Goal: Task Accomplishment & Management: Complete application form

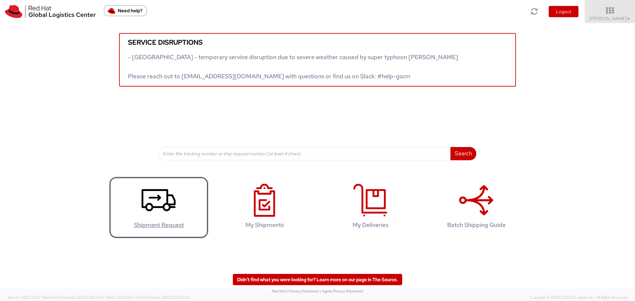
click at [171, 204] on use at bounding box center [158, 200] width 34 height 22
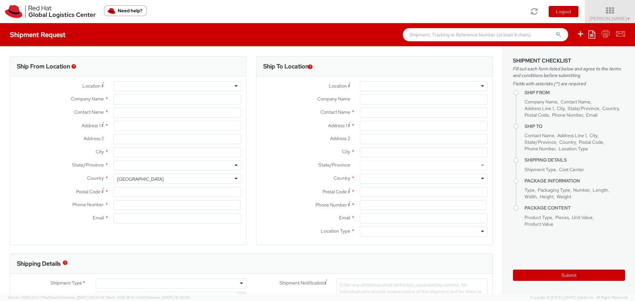
select select
select select "713"
type input "Red Hat"
type input "[PERSON_NAME]"
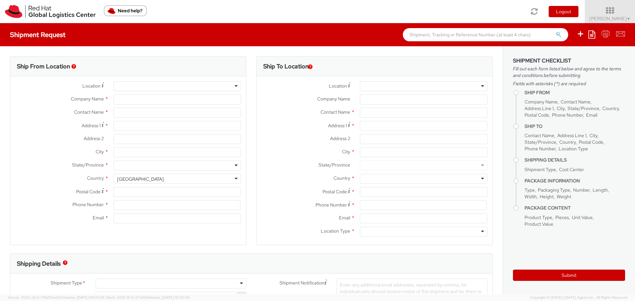
type input "420532270412"
type input "ahanakov@redhat.com"
click at [166, 126] on input "Address 1 *" at bounding box center [177, 126] width 128 height 10
type input "Ražná 1192/8"
type input "[GEOGRAPHIC_DATA]"
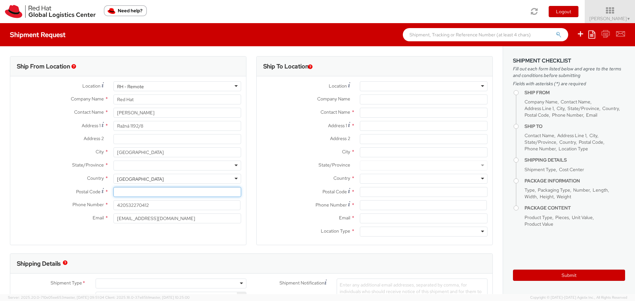
type input "04001"
type input "0907682826"
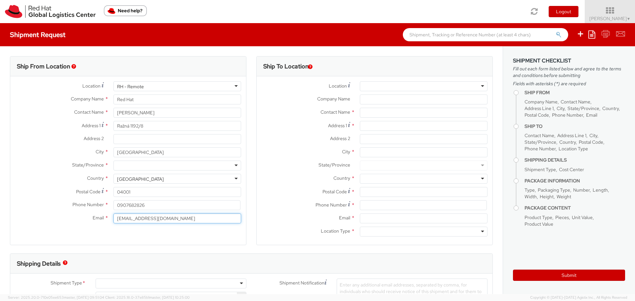
type input "[EMAIL_ADDRESS][DOMAIN_NAME]"
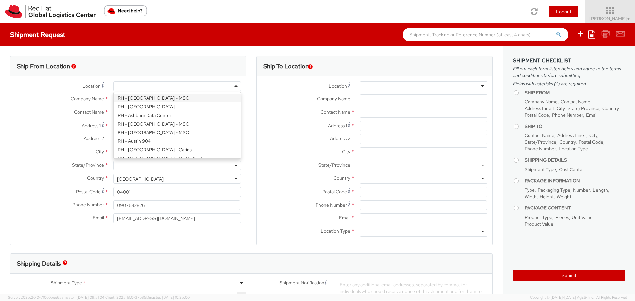
click at [141, 85] on div at bounding box center [177, 86] width 128 height 10
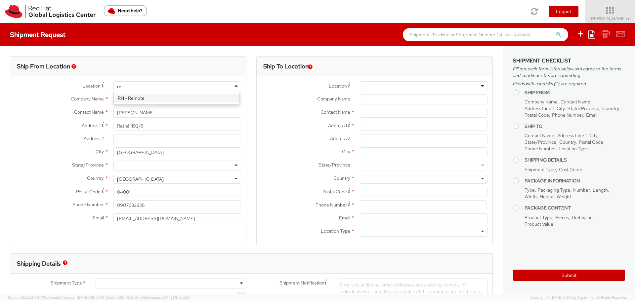
type input "r"
click at [150, 85] on div at bounding box center [177, 86] width 128 height 10
click at [136, 84] on div at bounding box center [177, 86] width 128 height 10
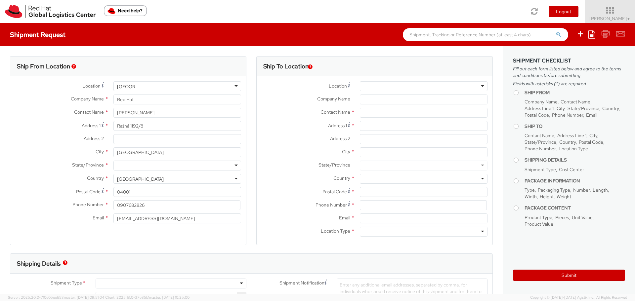
click at [136, 84] on div at bounding box center [177, 86] width 128 height 10
type input "slovakia"
click at [239, 87] on div at bounding box center [176, 86] width 137 height 10
click at [221, 85] on div at bounding box center [177, 86] width 128 height 10
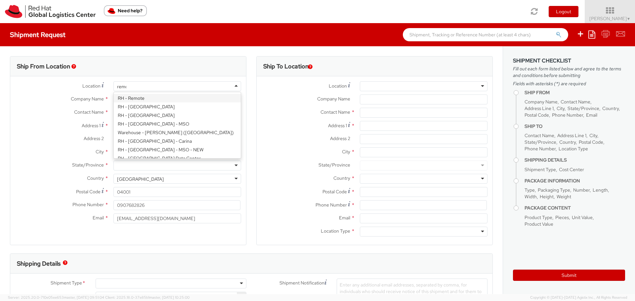
type input "remote"
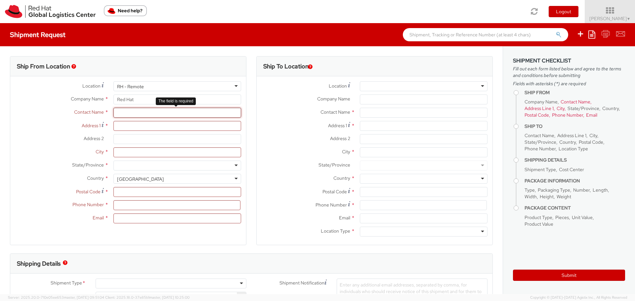
click at [139, 112] on input "text" at bounding box center [177, 113] width 128 height 10
type input "[PERSON_NAME]"
type input "Ražná 1192/8"
type input "[GEOGRAPHIC_DATA]"
type input "04001"
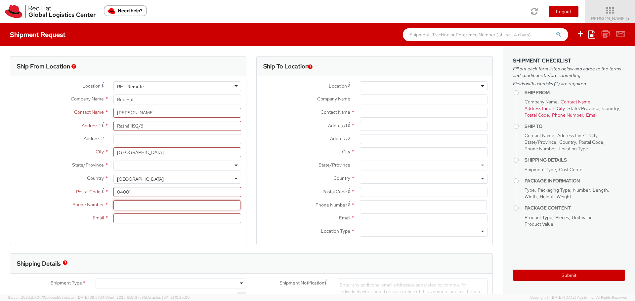
type input "0907682826"
type input "[EMAIL_ADDRESS][DOMAIN_NAME]"
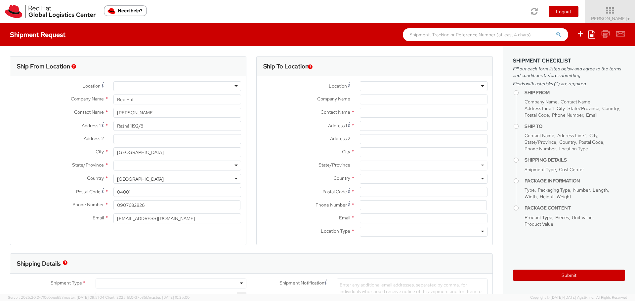
click at [154, 179] on div "United States" at bounding box center [177, 179] width 128 height 10
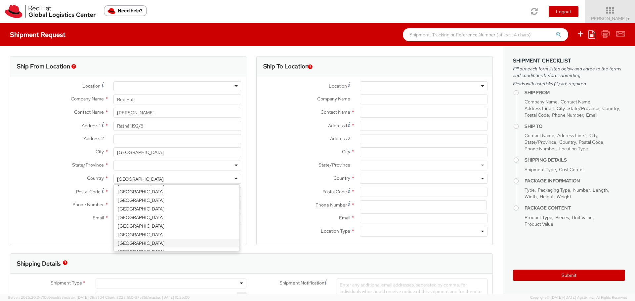
click at [156, 179] on div "United States" at bounding box center [177, 179] width 128 height 10
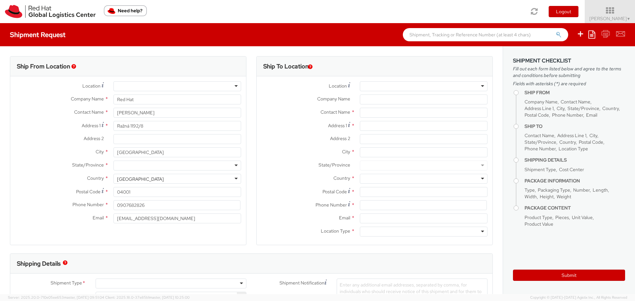
click at [156, 179] on div "United States" at bounding box center [177, 179] width 128 height 10
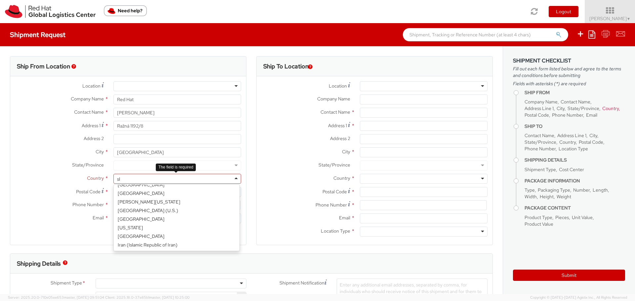
scroll to position [2, 0]
type input "slova"
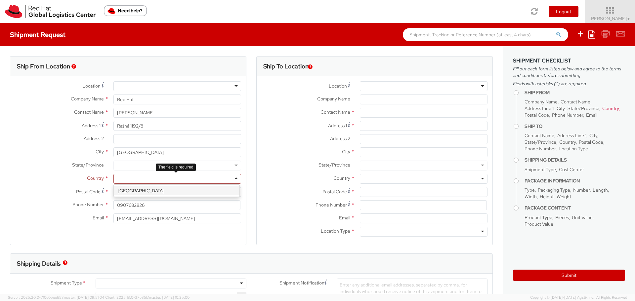
select select "CM"
select select "KGS"
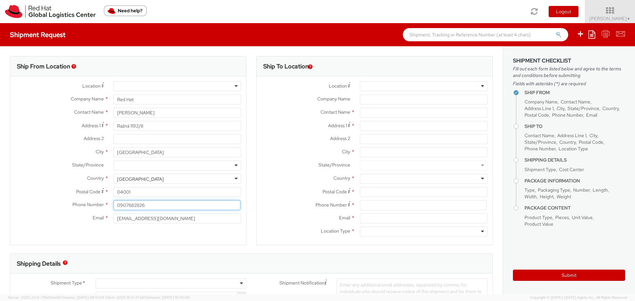
click at [118, 205] on input "0907682826" at bounding box center [176, 205] width 127 height 10
type input "[PHONE_NUMBER]"
click at [193, 229] on div "Location * RH - Amsterdam - MSO RH - Amsterdam Data Center RH - Ashburn Data Ce…" at bounding box center [128, 153] width 236 height 155
click at [369, 85] on div at bounding box center [424, 86] width 128 height 10
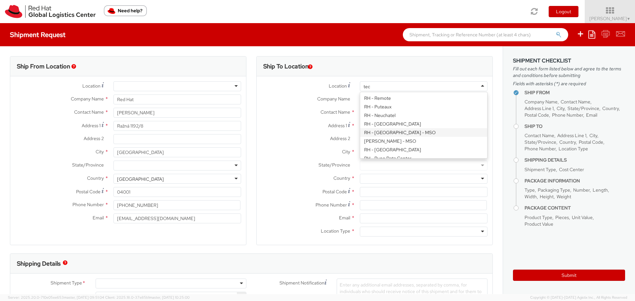
type input "tech"
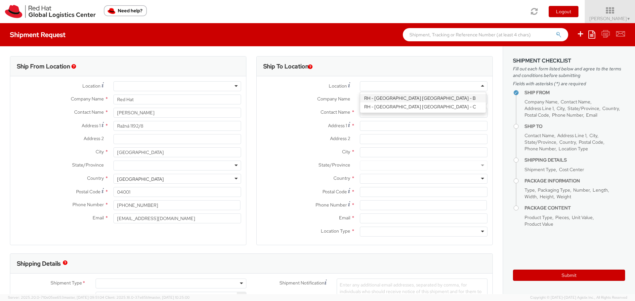
type input "Red Hat Czech s.r.o."
type input "Purkynova 647/111"
type input "[GEOGRAPHIC_DATA]"
type input "621 00"
type input "420 532 294 555"
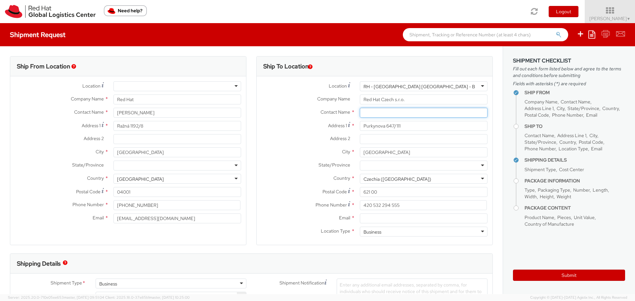
click at [371, 115] on input "text" at bounding box center [424, 113] width 128 height 10
paste input "Red Hat IT - Endpoint Systems"
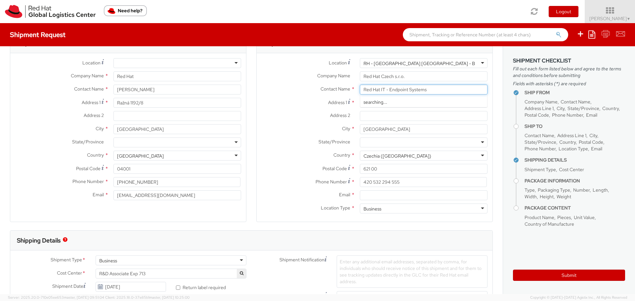
scroll to position [33, 0]
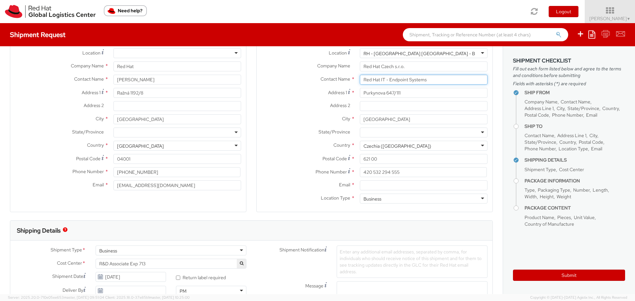
type input "Red Hat IT - Endpoint Systems"
click at [377, 187] on input "Email *" at bounding box center [424, 185] width 128 height 10
paste input "[EMAIL_ADDRESS][DOMAIN_NAME]"
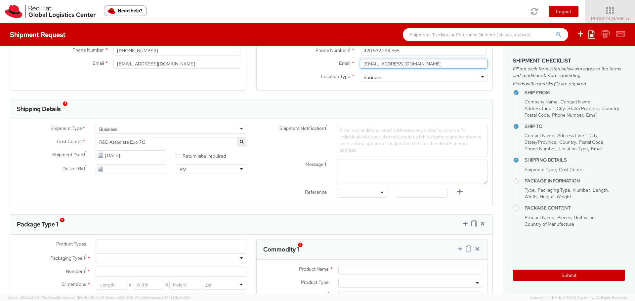
scroll to position [165, 0]
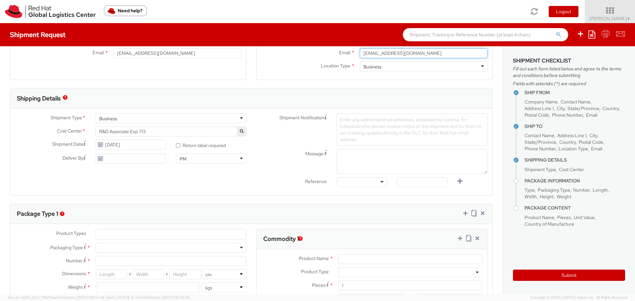
type input "[EMAIL_ADDRESS][DOMAIN_NAME]"
click at [226, 130] on span "R&D Associate Exp 713" at bounding box center [170, 132] width 143 height 6
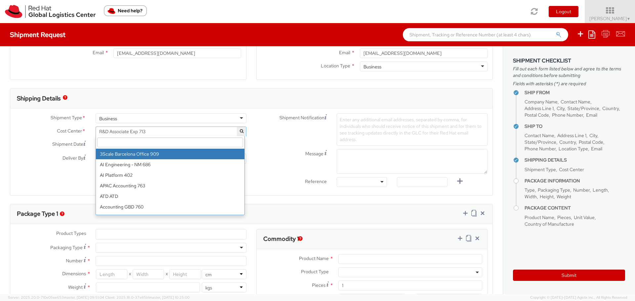
click at [224, 145] on input "search" at bounding box center [170, 142] width 146 height 10
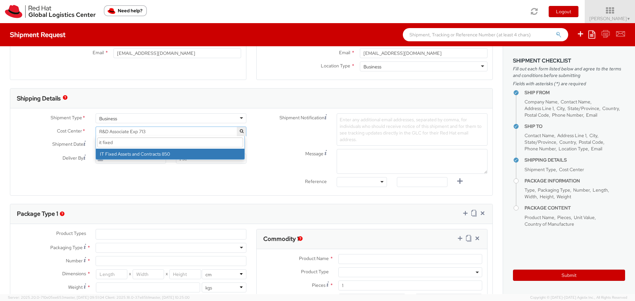
type input "it fixed"
select select "850"
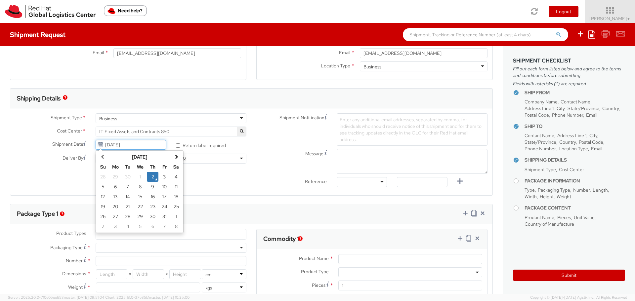
click at [124, 143] on input "10/02/2025" at bounding box center [131, 145] width 70 height 10
click at [154, 184] on td "9" at bounding box center [153, 187] width 12 height 10
type input "10/09/2025"
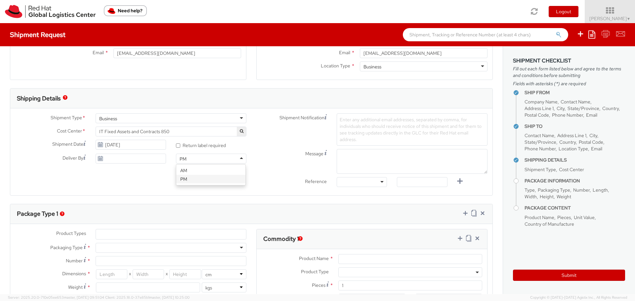
click at [211, 161] on div "PM" at bounding box center [211, 159] width 70 height 10
click at [135, 164] on div "Deliver By" at bounding box center [90, 160] width 161 height 13
click at [102, 160] on icon at bounding box center [100, 158] width 6 height 5
click at [100, 159] on icon at bounding box center [100, 158] width 6 height 5
click at [139, 160] on input "10/02/2025" at bounding box center [131, 159] width 70 height 10
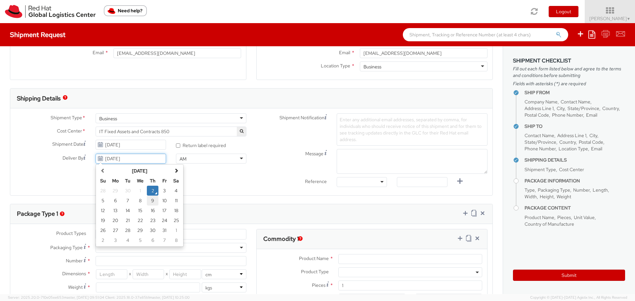
click at [153, 203] on td "9" at bounding box center [153, 201] width 12 height 10
type input "10/09/2025"
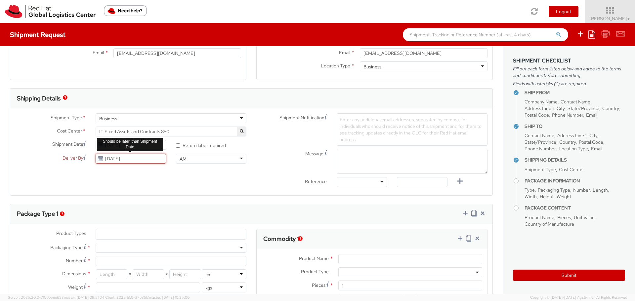
click at [147, 160] on input "10/09/2025" at bounding box center [131, 159] width 70 height 10
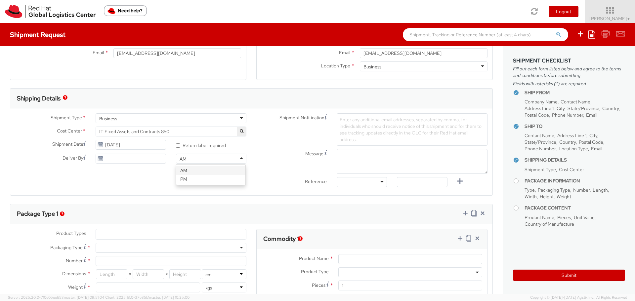
click at [236, 160] on div "AM" at bounding box center [211, 159] width 70 height 10
click at [252, 182] on label "Reference" at bounding box center [291, 181] width 80 height 8
click at [383, 123] on div "Enter any additional email addresses, separated by comma, for individuals who s…" at bounding box center [411, 129] width 151 height 32
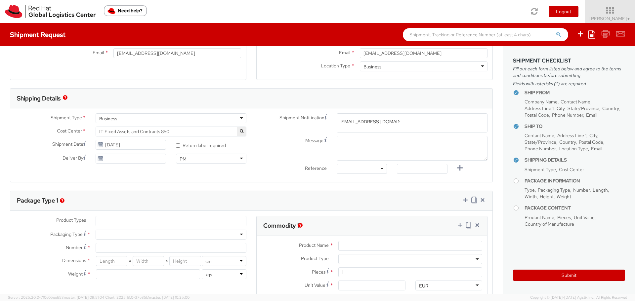
type input "[EMAIL_ADDRESS][DOMAIN_NAME]"
click at [356, 172] on div at bounding box center [361, 169] width 50 height 10
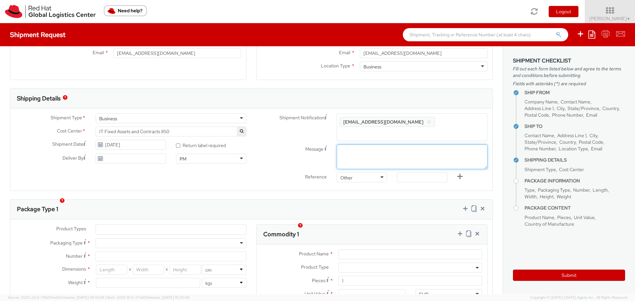
click at [374, 144] on textarea "Message" at bounding box center [411, 156] width 151 height 25
type textarea "Pick up time: morning"
click at [416, 173] on input "text" at bounding box center [422, 178] width 50 height 10
click at [430, 173] on input "agreed with Nikki Jacobs, Mackenzie" at bounding box center [422, 178] width 50 height 10
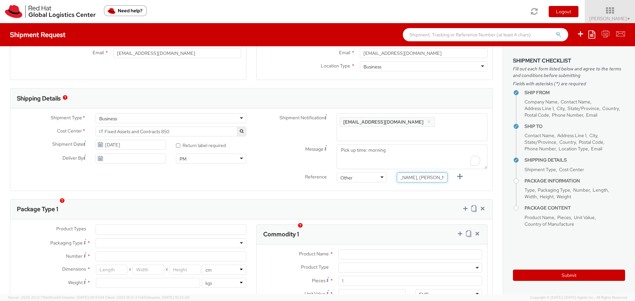
scroll to position [0, 43]
type input "agreed with [PERSON_NAME], [PERSON_NAME]"
click at [435, 173] on input "agreed with [PERSON_NAME], [PERSON_NAME]" at bounding box center [422, 178] width 50 height 10
click at [458, 173] on icon at bounding box center [459, 177] width 8 height 8
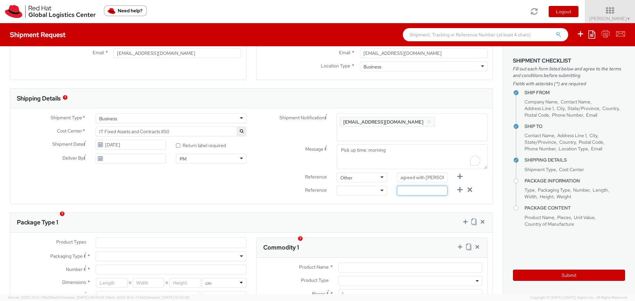
click at [420, 186] on input "text" at bounding box center [422, 191] width 50 height 10
paste input "RPCI0079895"
type input "RPCI0079895"
click at [379, 186] on div at bounding box center [361, 191] width 50 height 10
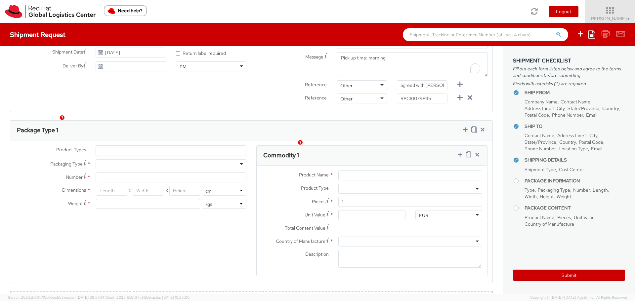
scroll to position [264, 0]
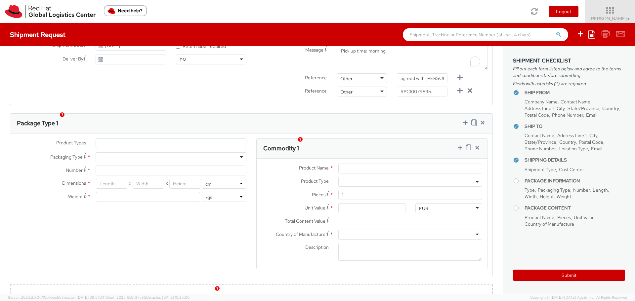
click at [166, 139] on ul at bounding box center [171, 144] width 150 height 10
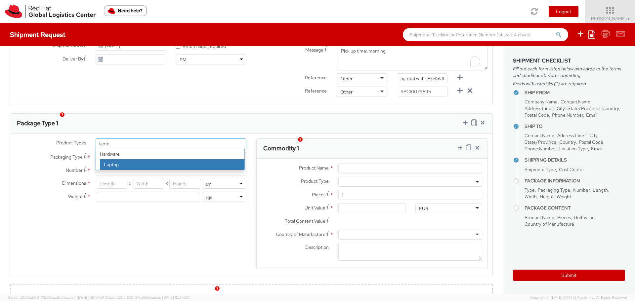
type input "lapto"
select select "LAPTOP"
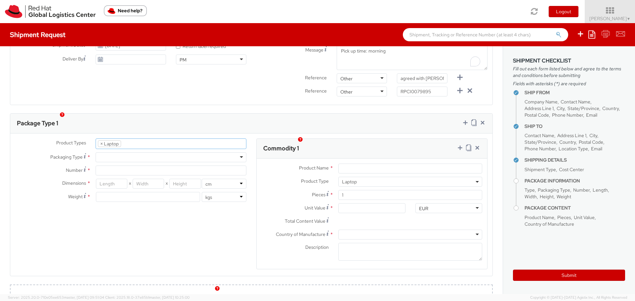
select select "LAPTOP"
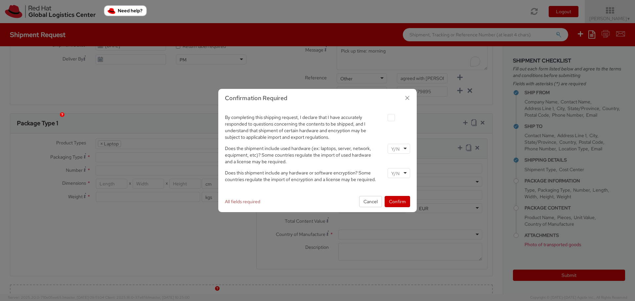
click at [391, 117] on label at bounding box center [390, 117] width 7 height 7
click at [385, 117] on input "checkbox" at bounding box center [383, 118] width 4 height 4
checkbox input "true"
click at [394, 147] on input "select-one" at bounding box center [396, 149] width 10 height 7
click at [400, 136] on div "By completing this shipping request, I declare that I have accurately responded…" at bounding box center [317, 127] width 195 height 28
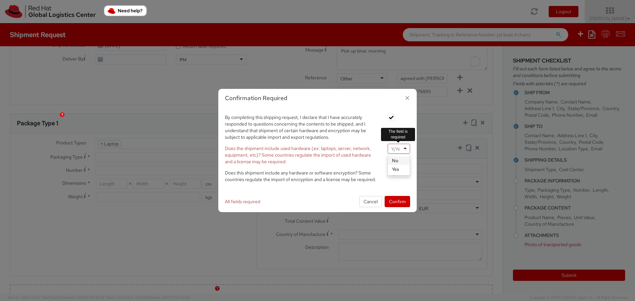
click at [396, 150] on input "select-one" at bounding box center [396, 149] width 10 height 7
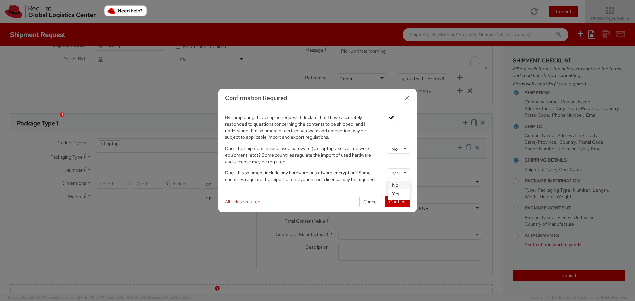
click at [398, 173] on input "select-one" at bounding box center [396, 173] width 10 height 7
click at [406, 150] on div "No" at bounding box center [398, 149] width 22 height 10
click at [408, 204] on button "Confirm" at bounding box center [396, 201] width 25 height 11
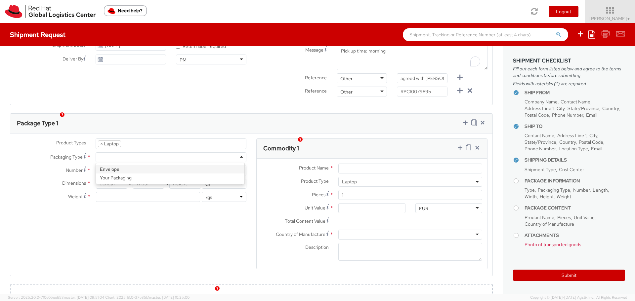
click at [162, 152] on div at bounding box center [171, 157] width 151 height 10
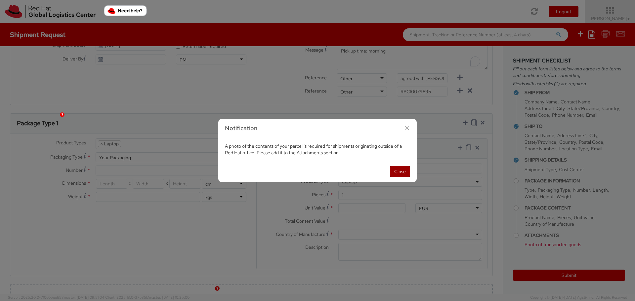
click at [399, 174] on button "Close" at bounding box center [400, 171] width 20 height 11
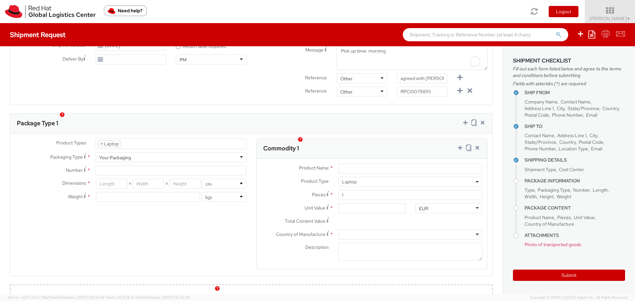
click at [153, 139] on ul "× Laptop" at bounding box center [171, 144] width 150 height 10
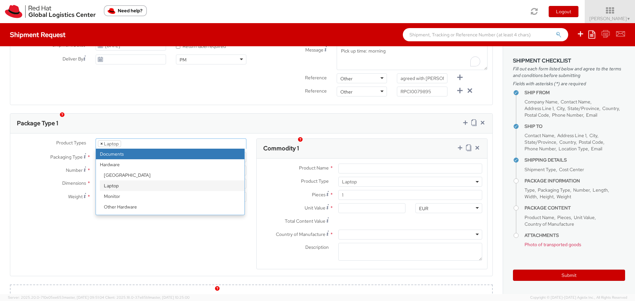
click at [100, 141] on span "×" at bounding box center [101, 144] width 3 height 6
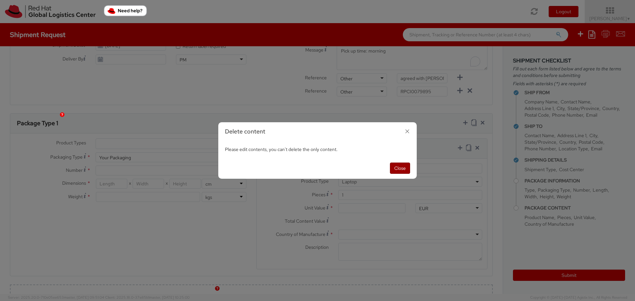
click at [397, 169] on button "Close" at bounding box center [400, 168] width 20 height 11
select select "LAPTOP"
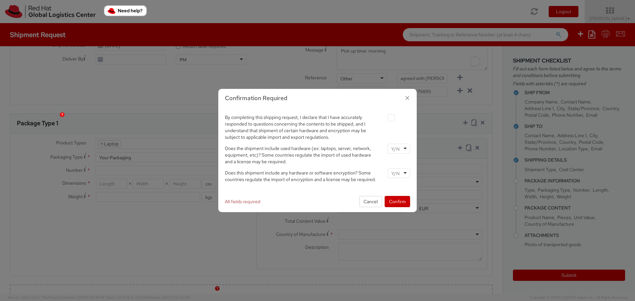
click at [384, 117] on div at bounding box center [398, 117] width 32 height 9
click at [392, 118] on label at bounding box center [390, 117] width 7 height 7
click at [385, 118] on input "checkbox" at bounding box center [383, 118] width 4 height 4
checkbox input "true"
click at [404, 151] on div at bounding box center [398, 149] width 22 height 10
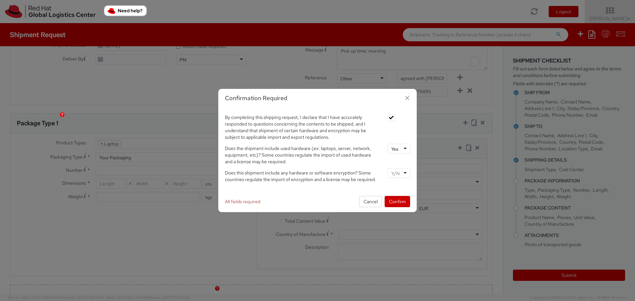
click at [402, 174] on div at bounding box center [398, 173] width 22 height 10
click at [400, 205] on button "Confirm" at bounding box center [396, 201] width 25 height 11
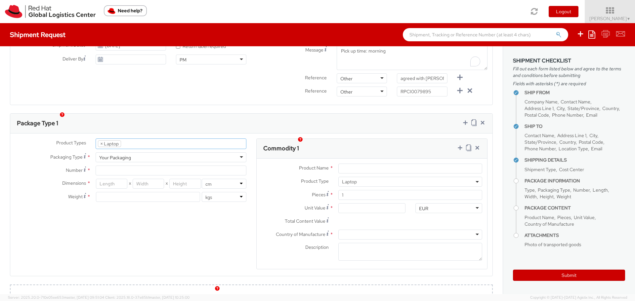
click at [213, 139] on ul "× Laptop" at bounding box center [171, 144] width 150 height 10
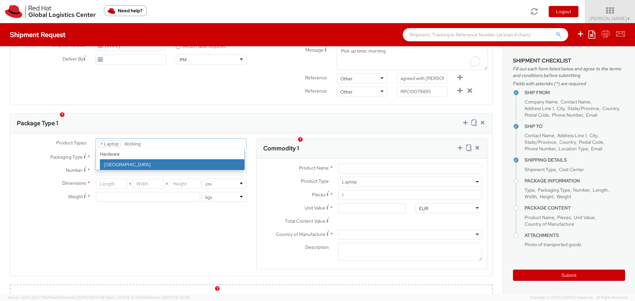
type input "docking"
select select "DOC_STATION"
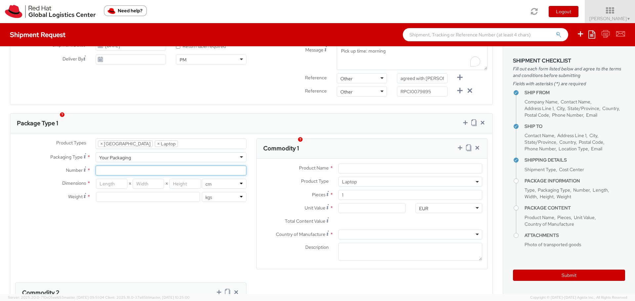
click at [151, 166] on input "Number *" at bounding box center [171, 171] width 151 height 10
click at [117, 179] on input "number" at bounding box center [111, 184] width 31 height 10
type input "46"
click at [141, 179] on input "number" at bounding box center [148, 184] width 31 height 10
type input "30"
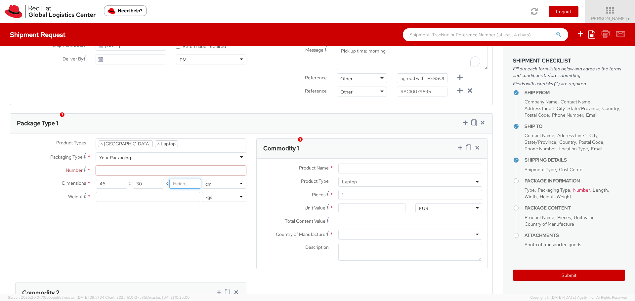
click at [182, 179] on input "number" at bounding box center [184, 184] width 31 height 10
type input "13"
click at [167, 192] on input "number" at bounding box center [148, 197] width 104 height 10
type input "5"
click at [193, 214] on div "Product Types * Documents Docking Station Laptop Monitor Other Hardware Server …" at bounding box center [251, 280] width 482 height 284
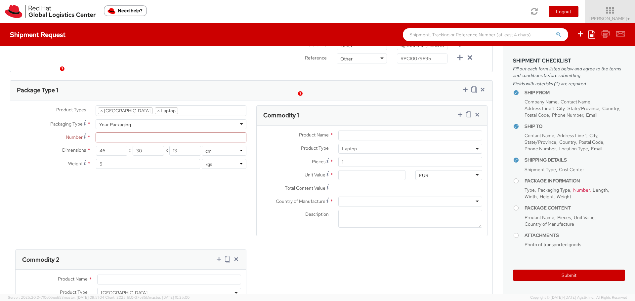
scroll to position [330, 0]
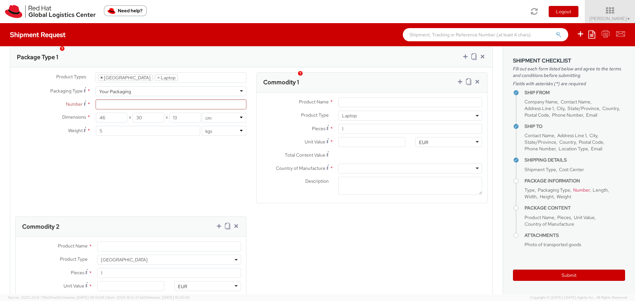
click at [101, 75] on span "×" at bounding box center [101, 78] width 3 height 6
select select "LAPTOP"
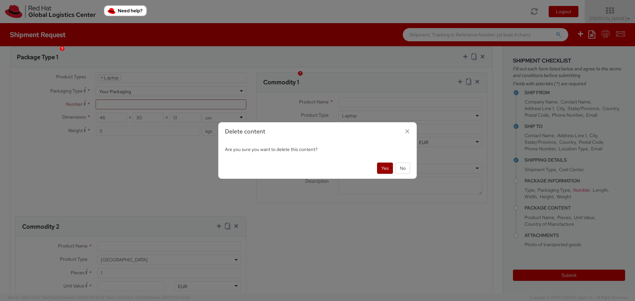
click at [384, 168] on button "Yes" at bounding box center [385, 168] width 16 height 11
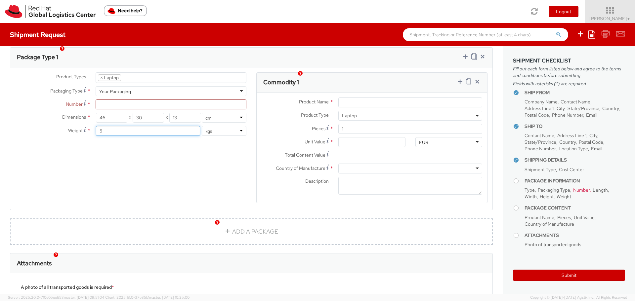
click at [122, 126] on input "5" at bounding box center [148, 131] width 104 height 10
drag, startPoint x: 105, startPoint y: 124, endPoint x: 95, endPoint y: 122, distance: 11.1
click at [96, 126] on div "5 lbs kgs" at bounding box center [171, 131] width 151 height 10
type input "4"
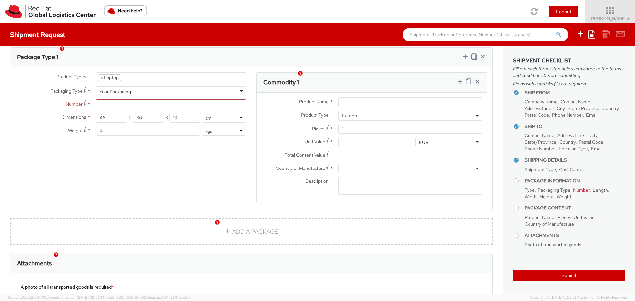
click at [156, 166] on div "Product Types * Documents Docking Station Laptop Monitor Other Hardware Server …" at bounding box center [251, 141] width 482 height 139
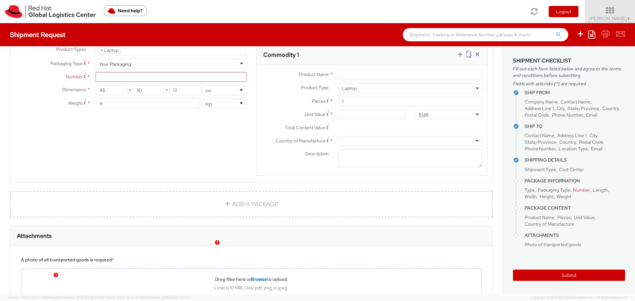
scroll to position [297, 0]
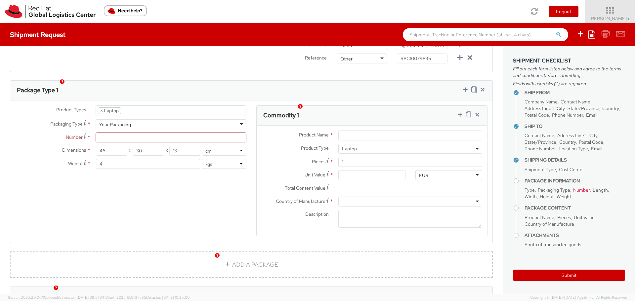
drag, startPoint x: 229, startPoint y: 256, endPoint x: 214, endPoint y: 221, distance: 39.1
click at [229, 256] on link "ADD A PACKAGE" at bounding box center [251, 265] width 483 height 26
select select
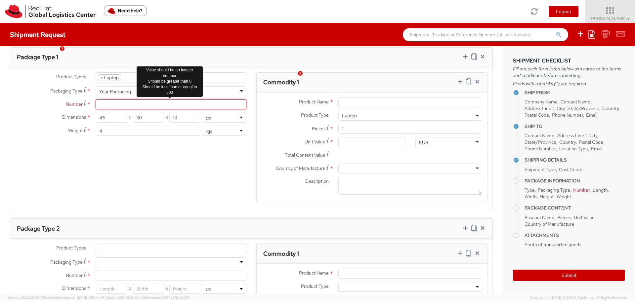
click at [125, 99] on input "Number *" at bounding box center [171, 104] width 151 height 10
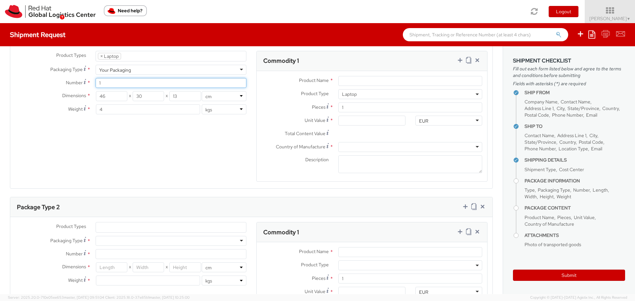
scroll to position [364, 0]
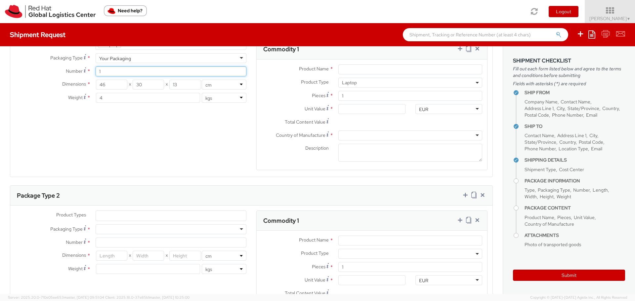
type input "1"
click at [139, 211] on ul at bounding box center [171, 216] width 150 height 10
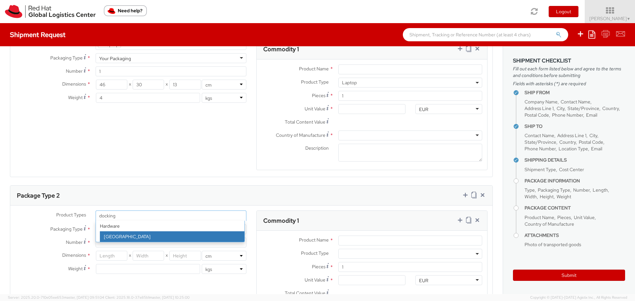
type input "docking"
select select "DOC_STATION"
checkbox input "false"
select select "DOC_STATION"
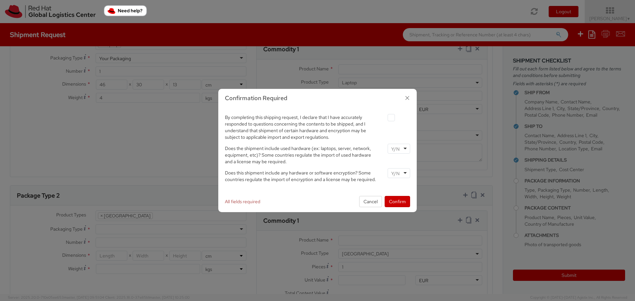
scroll to position [13, 0]
click at [393, 118] on label at bounding box center [390, 117] width 7 height 7
click at [385, 118] on input "checkbox" at bounding box center [383, 118] width 4 height 4
checkbox input "true"
click at [399, 151] on input "select-one" at bounding box center [396, 149] width 10 height 7
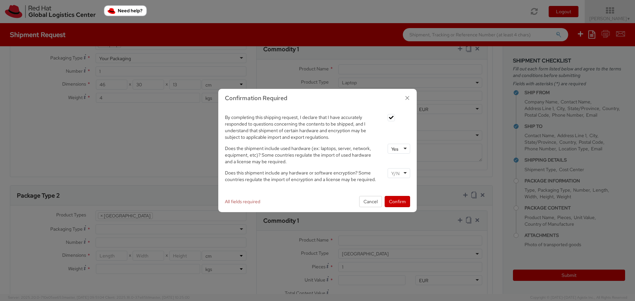
click at [399, 175] on input "select-one" at bounding box center [396, 173] width 10 height 7
click at [398, 202] on button "Confirm" at bounding box center [396, 201] width 25 height 11
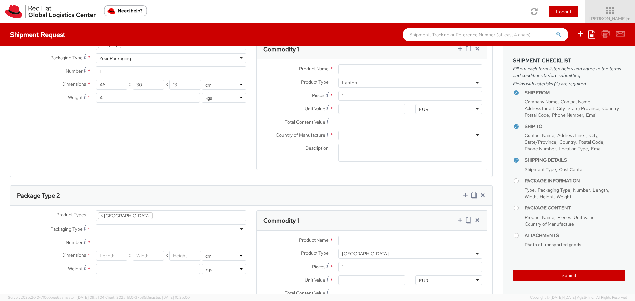
scroll to position [397, 0]
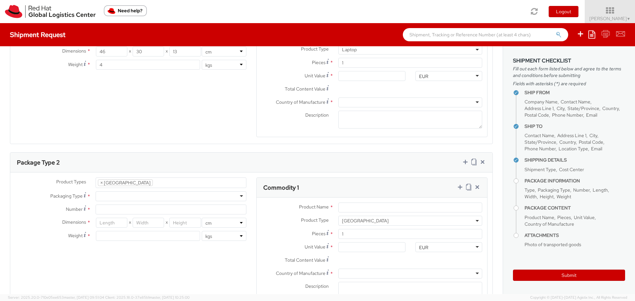
click at [131, 191] on div at bounding box center [171, 196] width 151 height 10
click at [117, 205] on input "Number *" at bounding box center [171, 210] width 151 height 10
click at [168, 178] on ul "× Docking Station" at bounding box center [171, 183] width 150 height 10
type input "k"
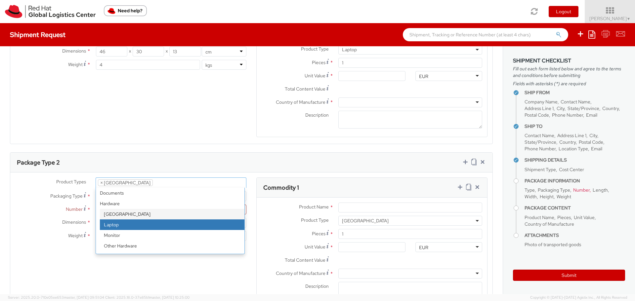
scroll to position [29, 0]
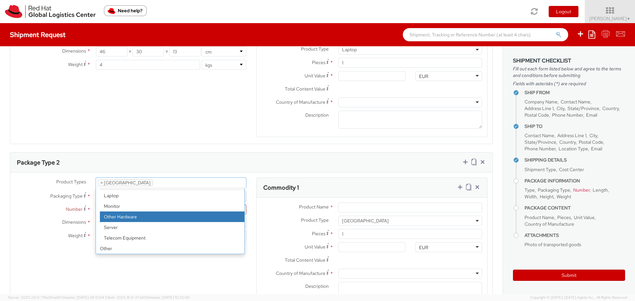
select select "HARD_OTHER"
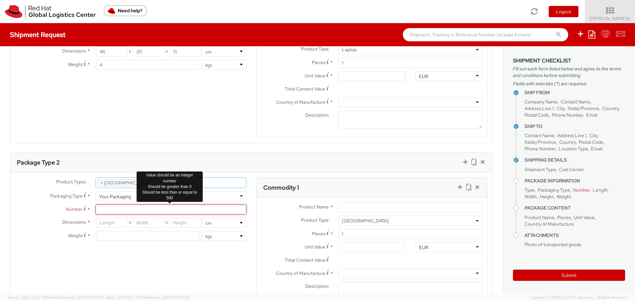
click at [127, 205] on input "Number *" at bounding box center [171, 210] width 151 height 10
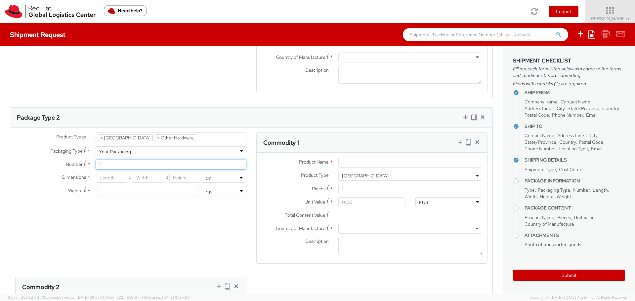
scroll to position [463, 0]
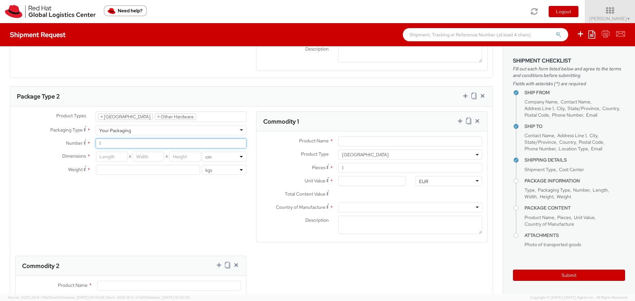
type input "1"
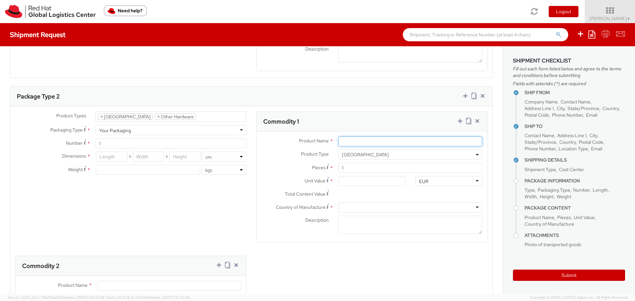
click at [362, 136] on input "Product Name *" at bounding box center [410, 141] width 144 height 10
type input "Lenovo"
click at [353, 176] on input "Unit Value *" at bounding box center [371, 181] width 67 height 10
type input "1.00"
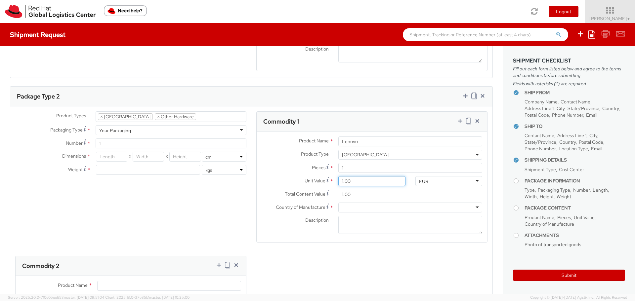
type input "10.00"
type input "100.00"
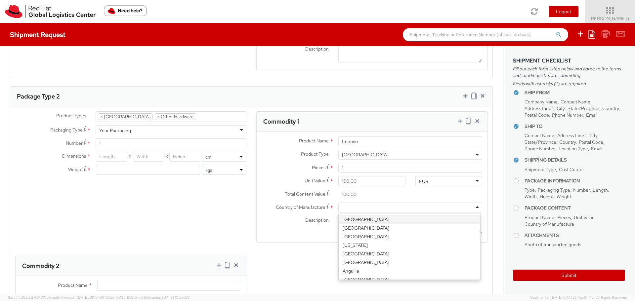
click at [351, 203] on div at bounding box center [410, 208] width 144 height 10
type input "China"
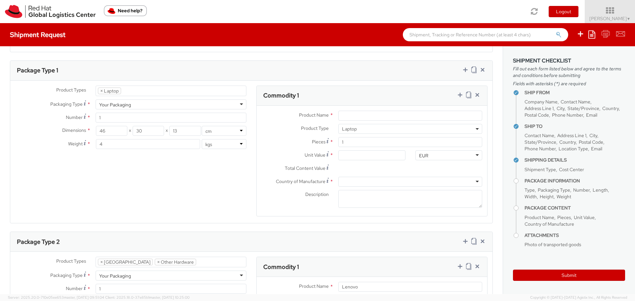
scroll to position [297, 0]
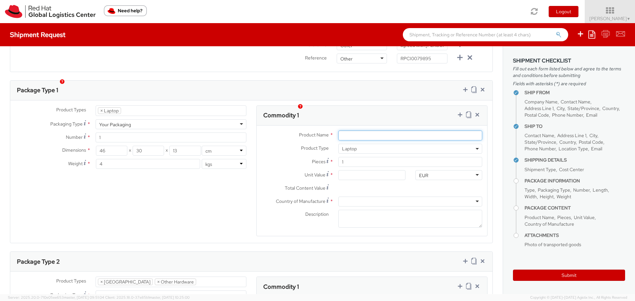
click at [348, 131] on input "Product Name *" at bounding box center [410, 136] width 144 height 10
type input "Lenovo"
click at [360, 170] on input "Unit Value *" at bounding box center [371, 175] width 67 height 10
type input "5.00"
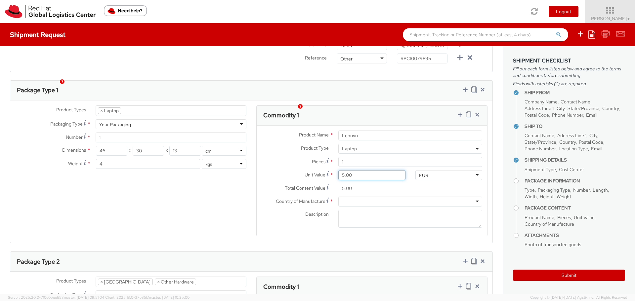
type input "50.00"
type input "500.00"
click at [358, 197] on div at bounding box center [410, 202] width 144 height 10
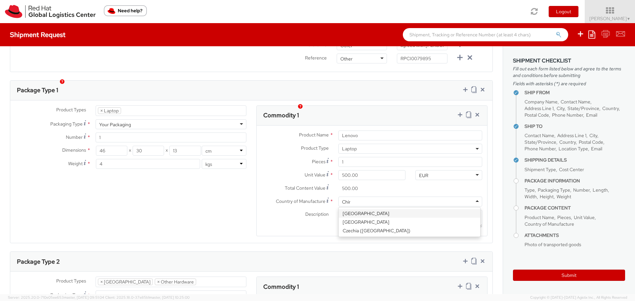
type input "China"
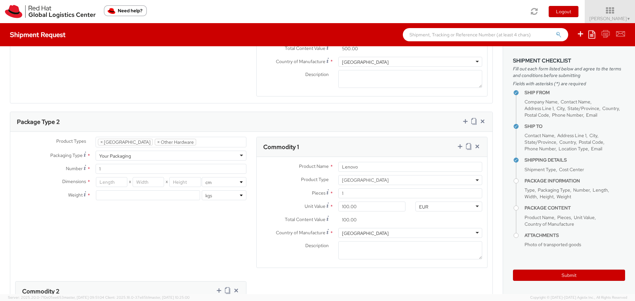
scroll to position [449, 0]
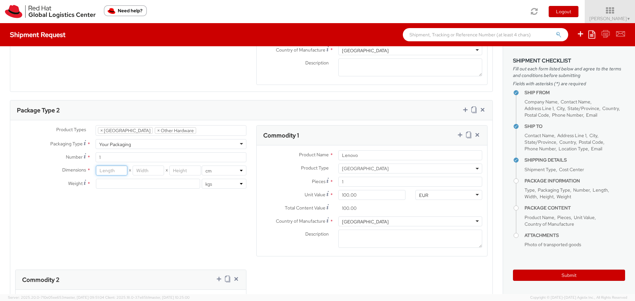
click at [119, 166] on input "number" at bounding box center [111, 171] width 31 height 10
click at [152, 166] on input "number" at bounding box center [148, 171] width 31 height 10
type input "33"
click at [116, 166] on input "number" at bounding box center [111, 171] width 31 height 10
type input "47"
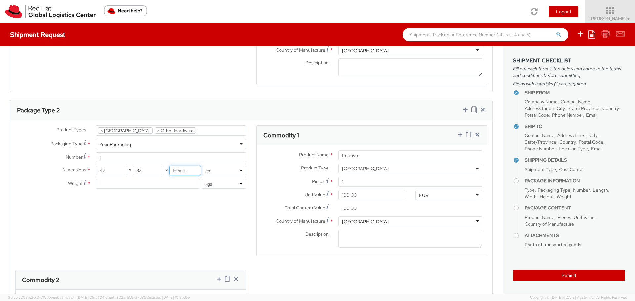
click at [180, 166] on input "number" at bounding box center [184, 171] width 31 height 10
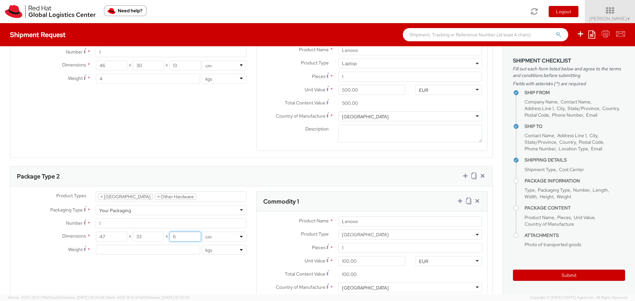
scroll to position [416, 0]
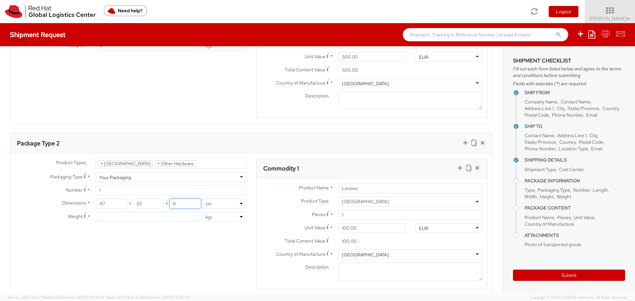
type input "6"
click at [163, 212] on input "number" at bounding box center [148, 217] width 104 height 10
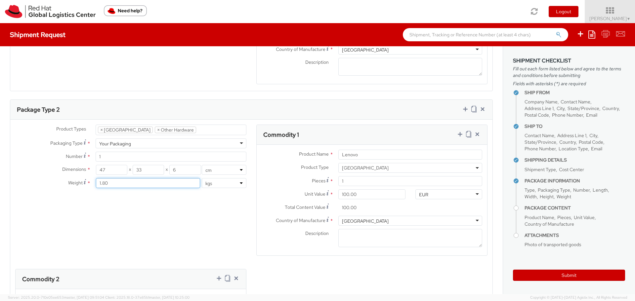
scroll to position [548, 0]
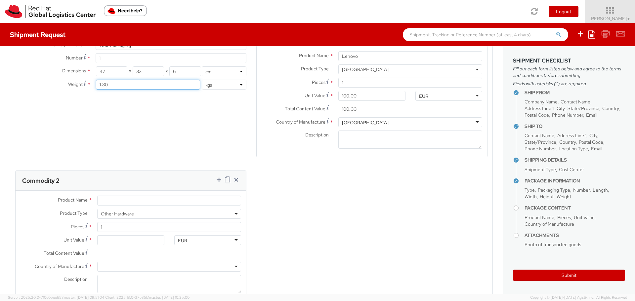
type input "1.80"
click at [153, 196] on input "Product Name *" at bounding box center [169, 201] width 144 height 10
type input "o"
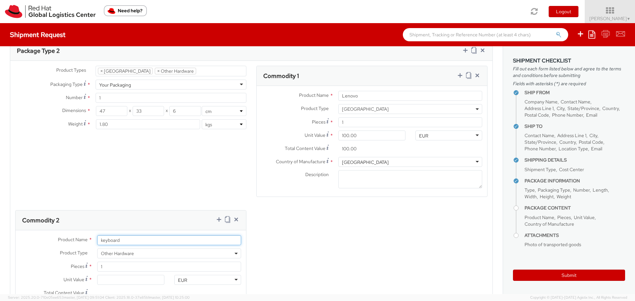
scroll to position [515, 0]
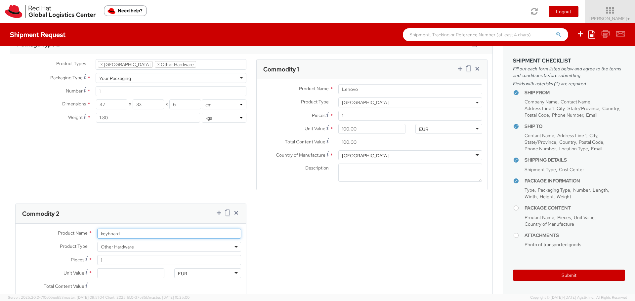
click at [127, 229] on input "keyboard" at bounding box center [169, 234] width 144 height 10
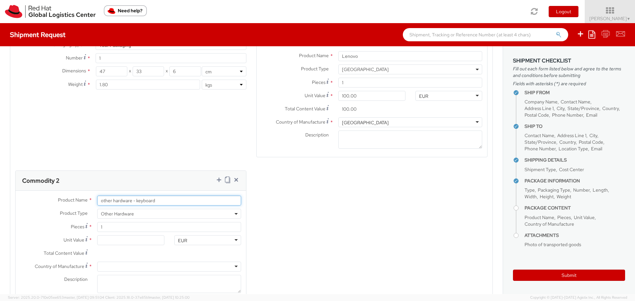
drag, startPoint x: 173, startPoint y: 194, endPoint x: 137, endPoint y: 196, distance: 35.7
click at [137, 196] on input "other hardware - keyboard" at bounding box center [169, 201] width 144 height 10
drag, startPoint x: 136, startPoint y: 193, endPoint x: 87, endPoint y: 193, distance: 48.9
click at [87, 196] on div "Product Name * other hardware - keyboard" at bounding box center [131, 201] width 230 height 10
type input "keyboard"
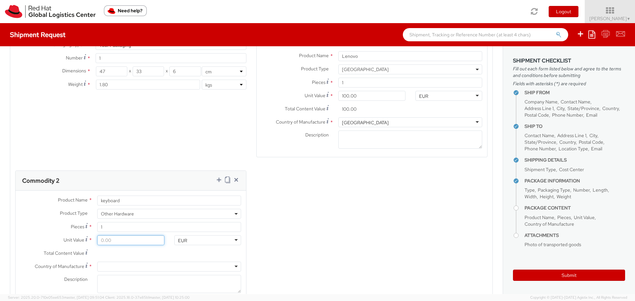
click at [111, 235] on input "Unit Value *" at bounding box center [130, 240] width 67 height 10
type input "2.00"
type input "20.00"
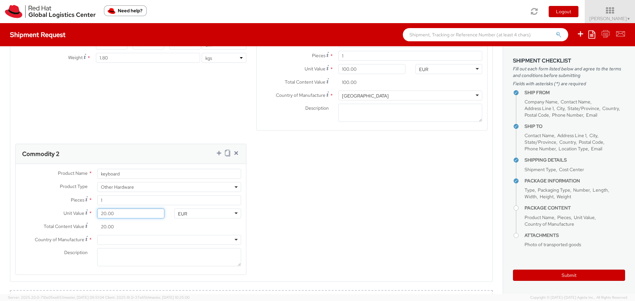
scroll to position [614, 0]
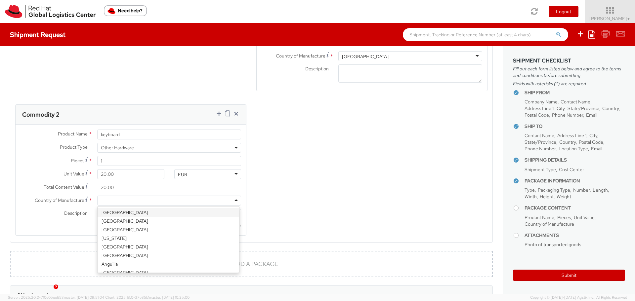
click at [142, 196] on div at bounding box center [169, 201] width 144 height 10
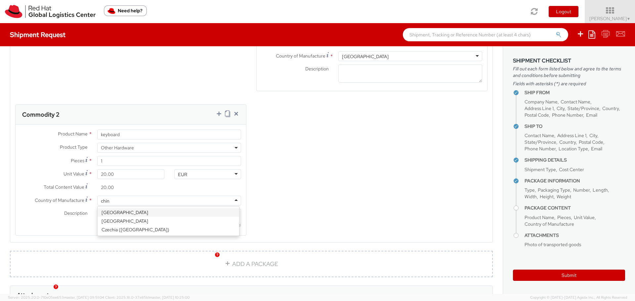
type input "china"
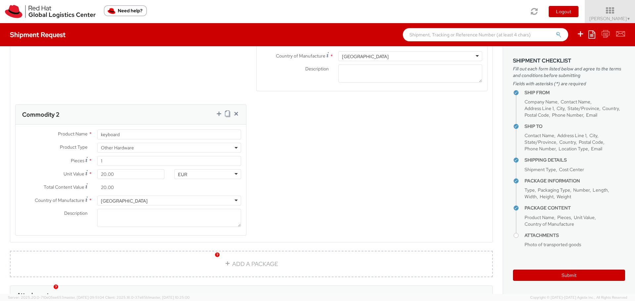
scroll to position [0, 0]
click at [144, 209] on textarea "Description *" at bounding box center [169, 218] width 144 height 18
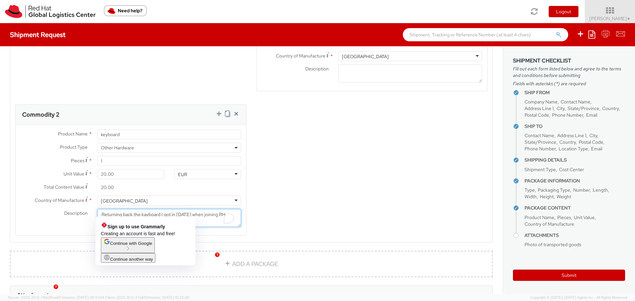
click at [112, 215] on textarea "Returning back the kayboard I got in 2019 when joining RH, neverused." at bounding box center [169, 218] width 144 height 18
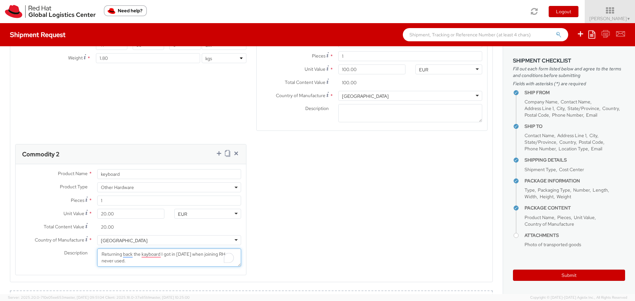
scroll to position [482, 0]
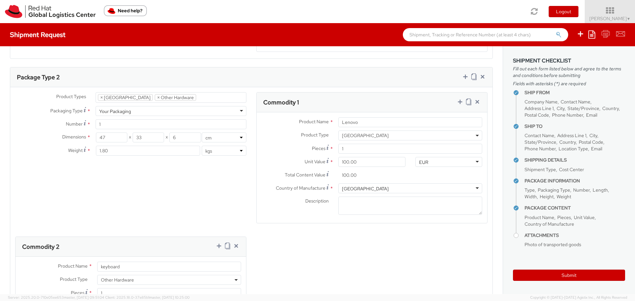
type textarea "Returning back the kayboard I got in 2019 when joining RH, never used."
click at [363, 197] on textarea "Description *" at bounding box center [410, 206] width 144 height 18
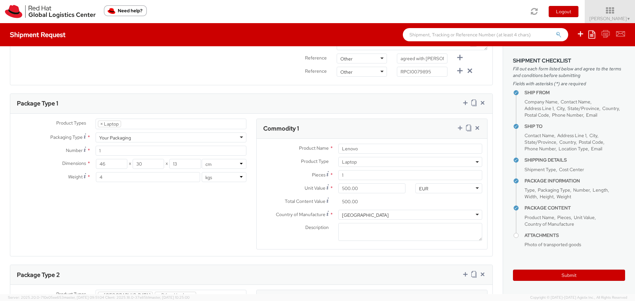
scroll to position [284, 0]
type textarea "Returning back the docking station, it seems not working anymore."
click at [374, 224] on textarea "Description *" at bounding box center [410, 233] width 144 height 18
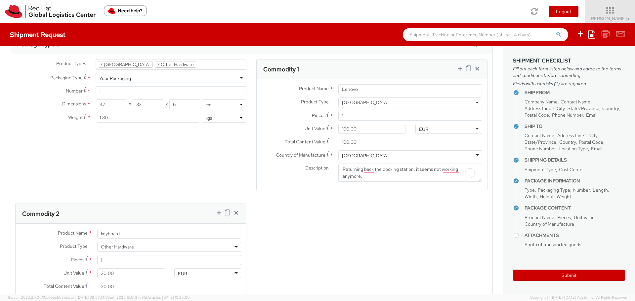
scroll to position [581, 0]
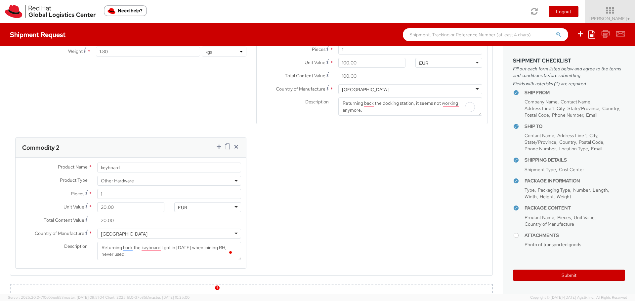
type textarea "Returning back the newly received laptop (as agreed witth Nikki Jacobs, that I …"
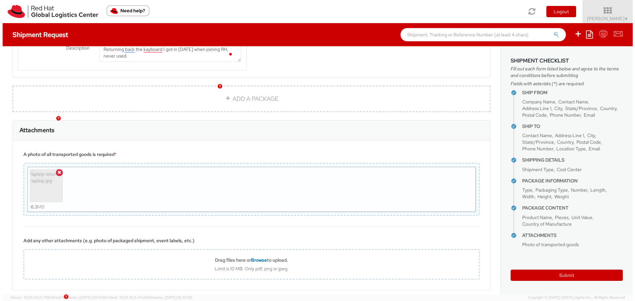
scroll to position [802, 0]
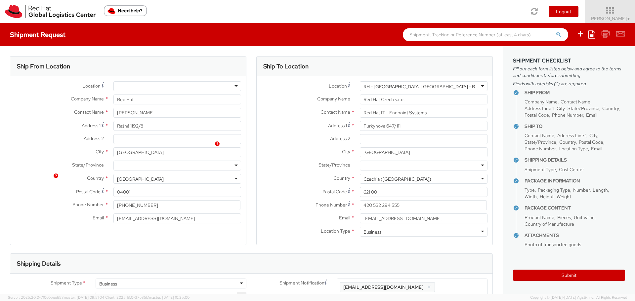
select select "850"
select select "LAPTOP"
select select "DOC_STATION"
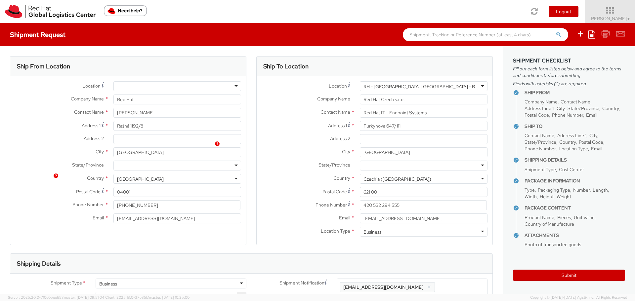
select select "HARD_OTHER"
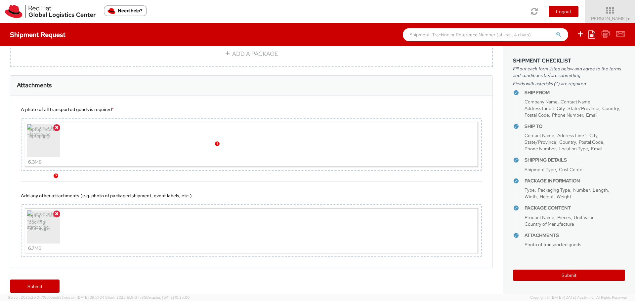
scroll to position [11, 0]
